Goal: Task Accomplishment & Management: Use online tool/utility

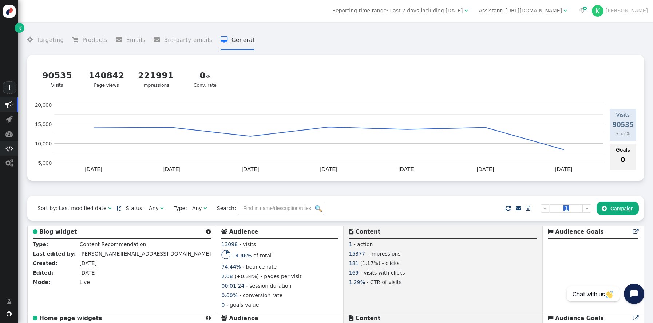
click at [9, 150] on span "" at bounding box center [9, 148] width 8 height 7
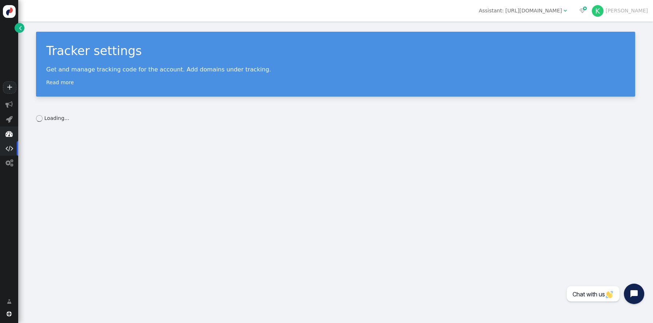
click at [10, 135] on span "" at bounding box center [8, 133] width 7 height 7
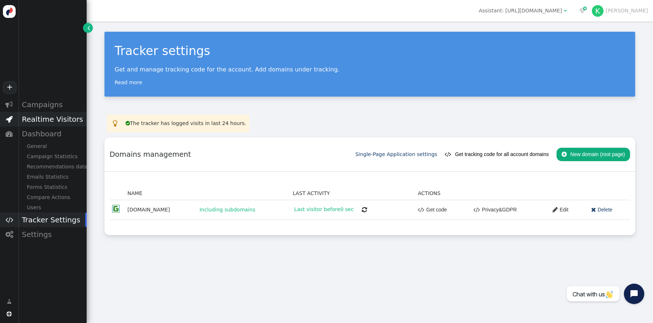
click at [28, 122] on div "Realtime Visitors" at bounding box center [52, 119] width 68 height 15
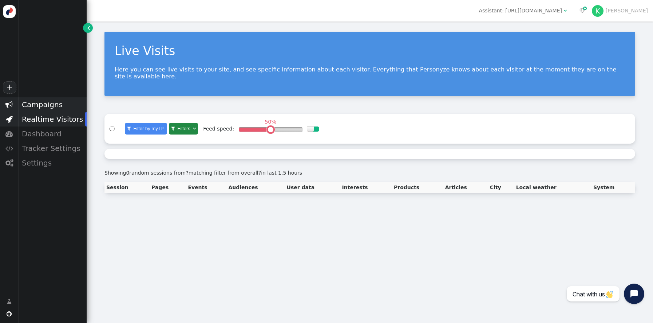
click at [28, 109] on div "Campaigns" at bounding box center [52, 104] width 68 height 15
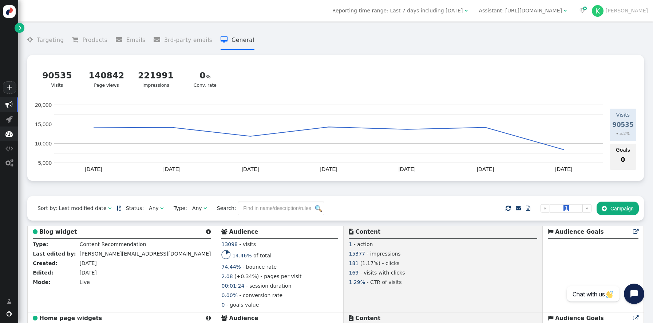
click at [7, 138] on span "" at bounding box center [9, 133] width 18 height 15
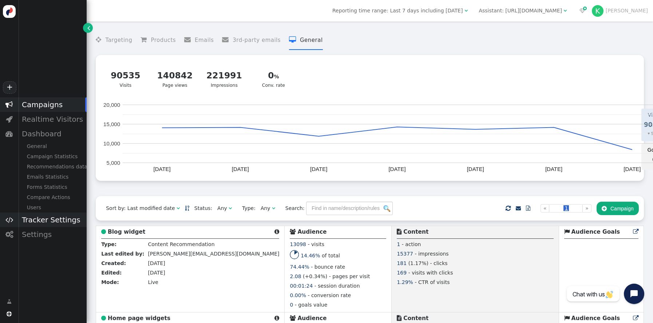
click at [33, 220] on div "Tracker Settings" at bounding box center [52, 219] width 68 height 15
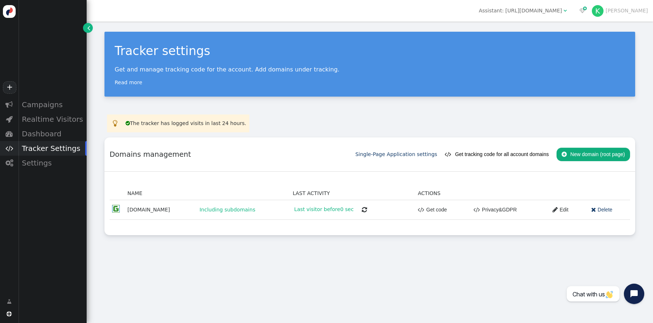
drag, startPoint x: 39, startPoint y: 161, endPoint x: 52, endPoint y: 182, distance: 24.7
click at [39, 161] on div "Settings" at bounding box center [52, 162] width 68 height 15
click at [55, 207] on div "Recommendations" at bounding box center [52, 206] width 68 height 10
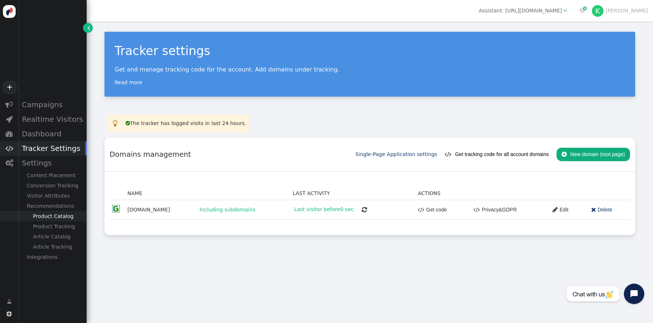
click at [63, 215] on div "Product Catalog" at bounding box center [52, 216] width 68 height 10
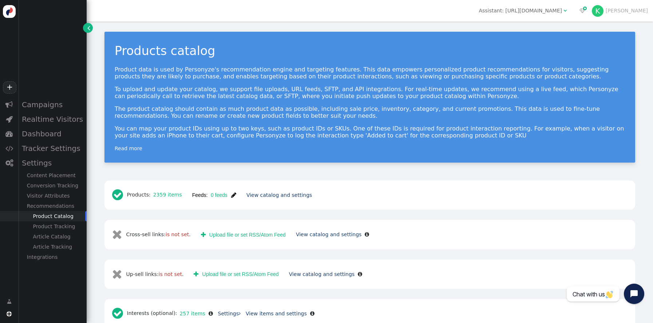
click at [234, 197] on span "" at bounding box center [233, 195] width 5 height 6
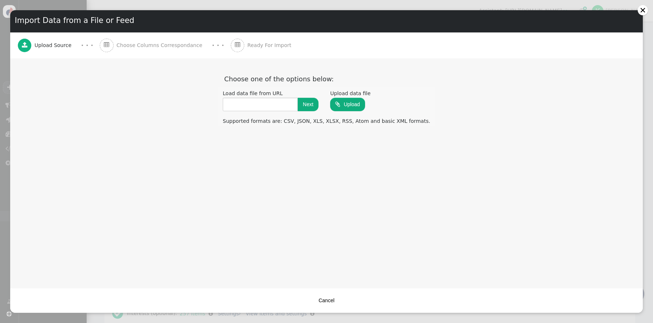
click at [375, 105] on div "Upload data file  Upload" at bounding box center [350, 100] width 51 height 25
click at [358, 103] on input "file" at bounding box center [347, 104] width 35 height 14
type input "C:\fakepath\personyzeprod (18).tsv"
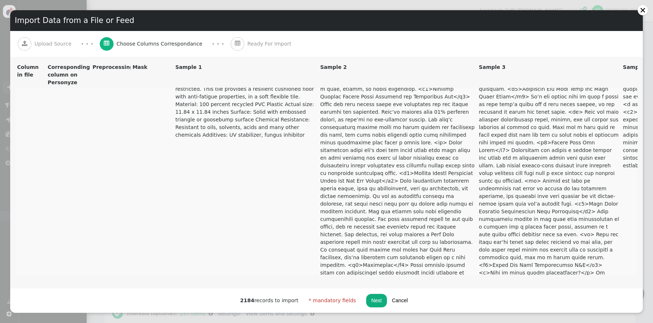
scroll to position [667, 0]
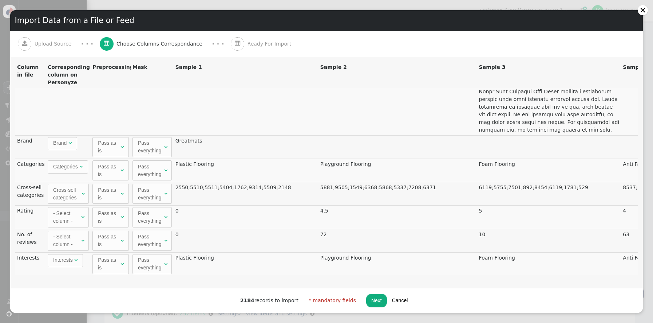
click at [372, 301] on button "Next" at bounding box center [376, 299] width 21 height 13
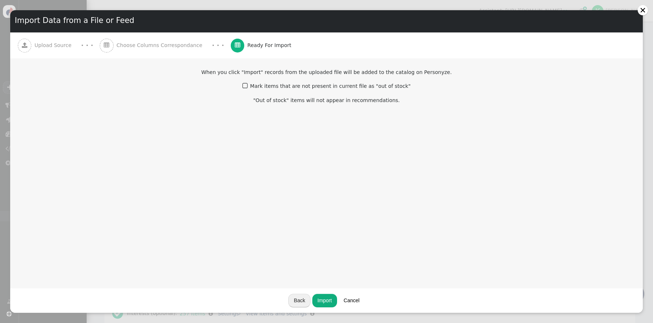
click at [282, 88] on label " Mark items that are not present in current file as "out of stock"" at bounding box center [326, 86] width 168 height 6
click at [327, 298] on button "Import" at bounding box center [324, 299] width 25 height 13
click at [380, 300] on button "Cancel" at bounding box center [382, 299] width 26 height 13
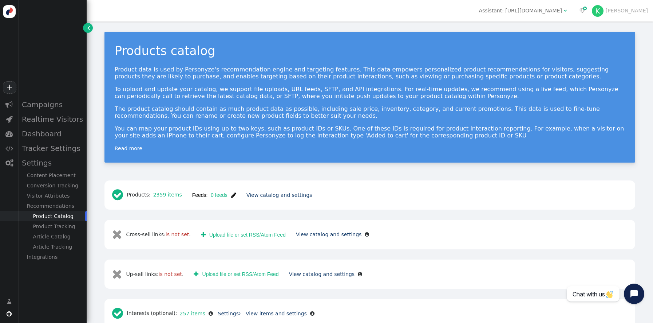
click at [225, 194] on span "0 feeds" at bounding box center [218, 195] width 20 height 6
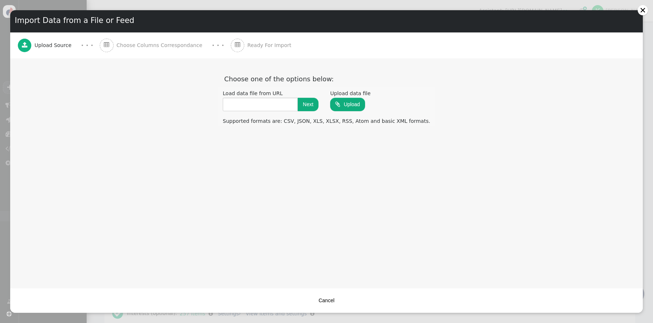
click at [365, 106] on input "file" at bounding box center [347, 104] width 35 height 14
type input "C:\fakepath\personyzeprod (18).tsv"
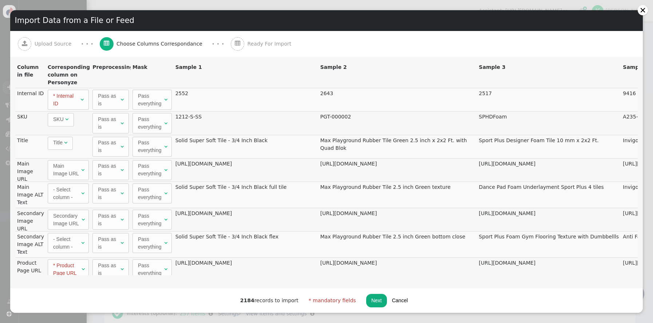
click at [374, 299] on button "Next" at bounding box center [376, 299] width 21 height 13
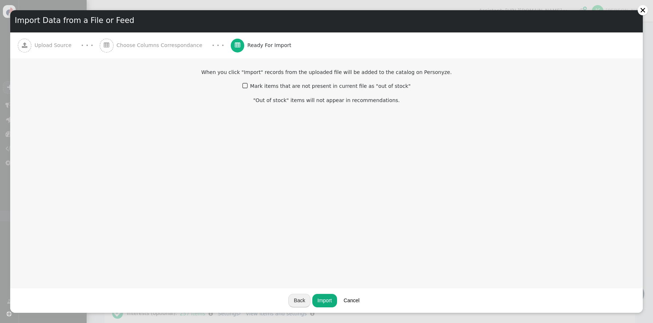
click at [278, 85] on label " Mark items that are not present in current file as "out of stock"" at bounding box center [326, 86] width 168 height 6
click at [329, 298] on button "Import" at bounding box center [324, 299] width 25 height 13
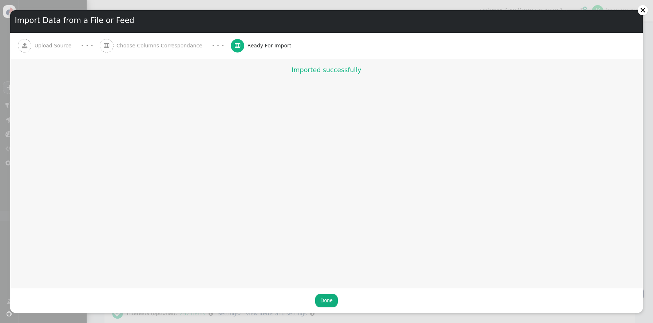
click at [328, 298] on button "Done" at bounding box center [326, 299] width 22 height 13
